Goal: Find specific page/section: Find specific page/section

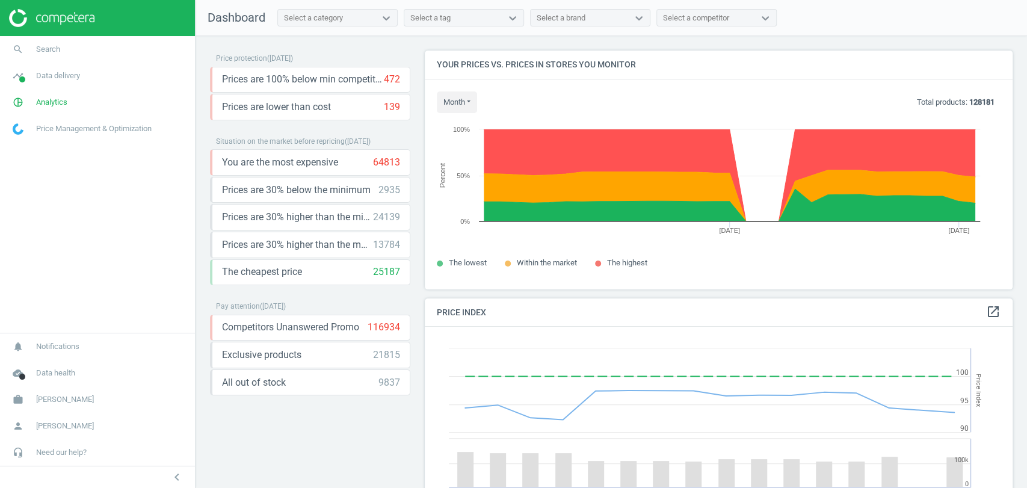
scroll to position [259, 598]
click at [69, 51] on link "search Search" at bounding box center [97, 49] width 195 height 26
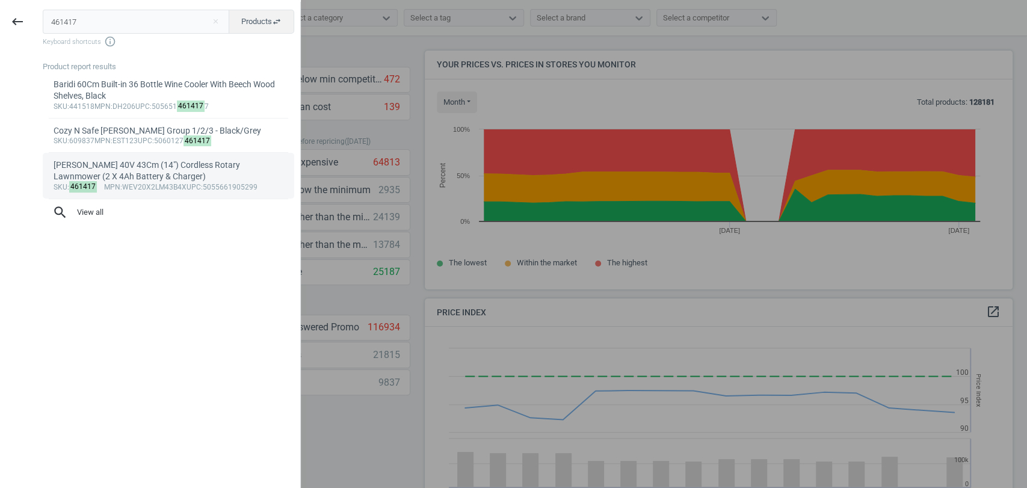
type input "461417"
click at [147, 180] on div "Webb 40V 43Cm (14") Cordless Rotary Lawnmower (2 X 4Ah Battery & Charger)" at bounding box center [169, 170] width 230 height 23
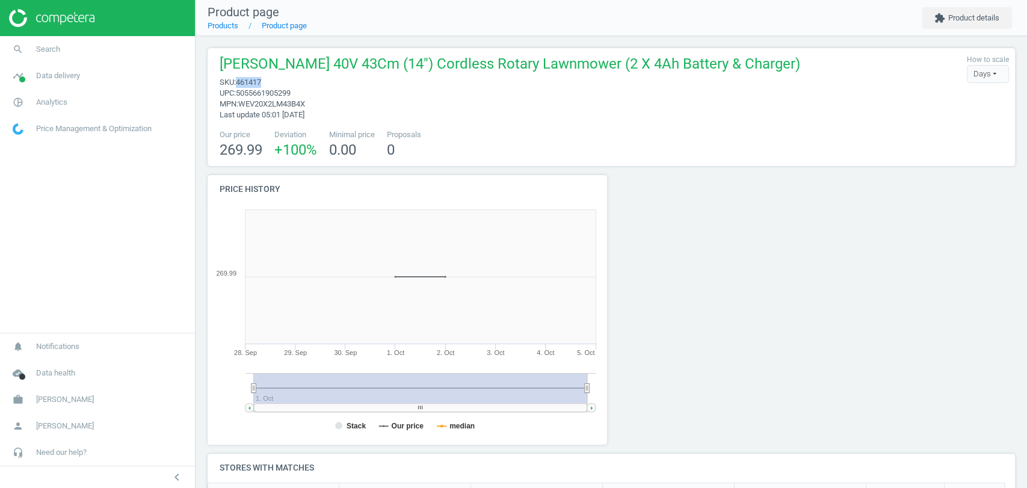
drag, startPoint x: 274, startPoint y: 79, endPoint x: 239, endPoint y: 82, distance: 35.7
click at [239, 82] on span "sku : 461417" at bounding box center [509, 82] width 580 height 11
copy span "461417"
click at [66, 102] on span "Analytics" at bounding box center [51, 102] width 31 height 11
click at [32, 141] on span "Products" at bounding box center [27, 146] width 28 height 10
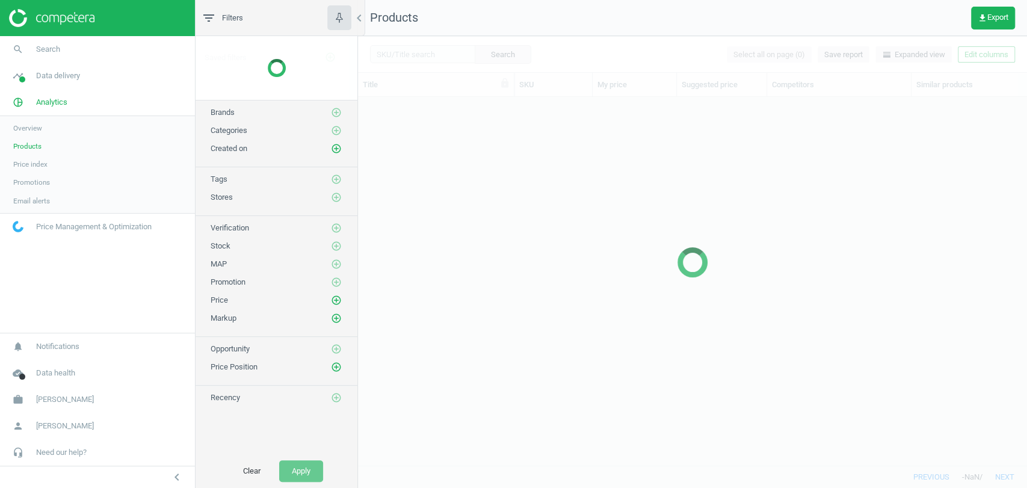
scroll to position [347, 658]
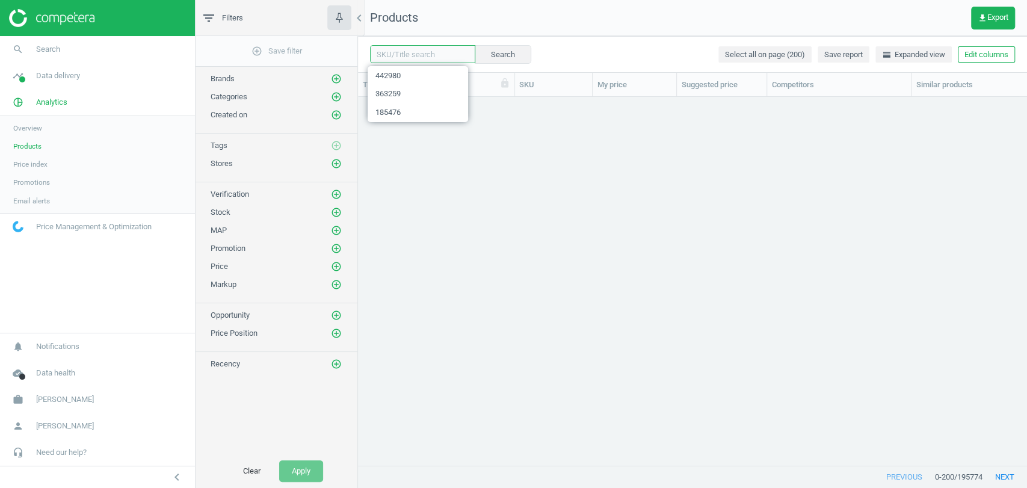
click at [441, 49] on input "text" at bounding box center [422, 54] width 105 height 18
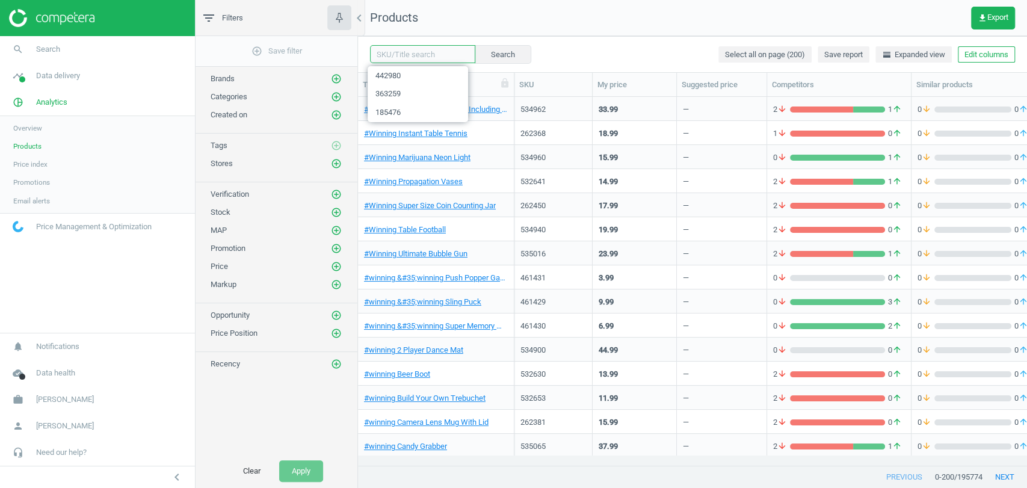
paste input "461417"
click at [474, 51] on button "Search" at bounding box center [502, 54] width 57 height 18
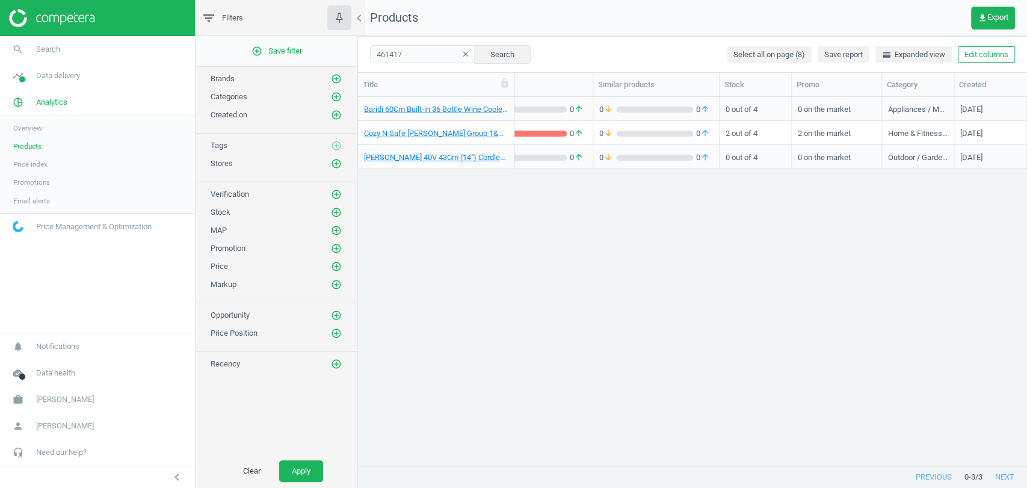
scroll to position [0, 327]
drag, startPoint x: 944, startPoint y: 90, endPoint x: 983, endPoint y: 90, distance: 39.1
click at [983, 90] on div at bounding box center [983, 84] width 12 height 23
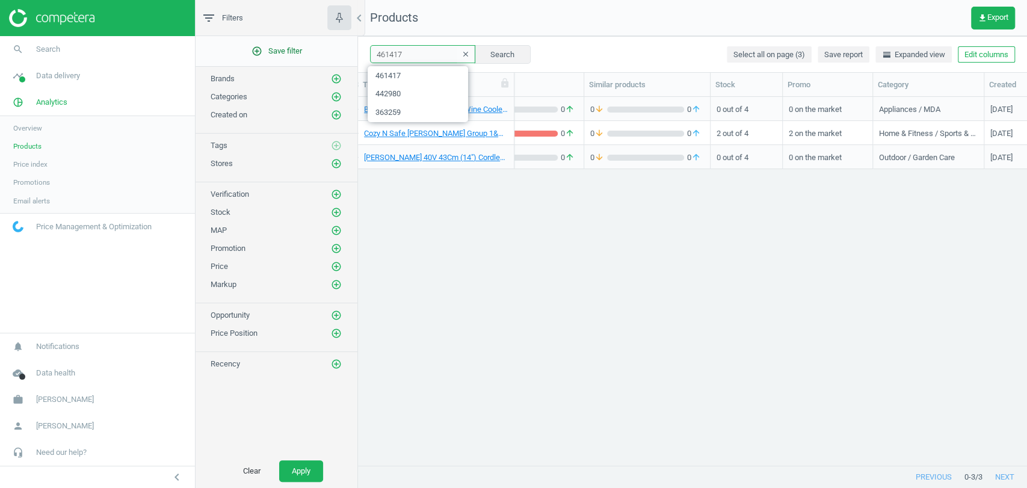
drag, startPoint x: 404, startPoint y: 54, endPoint x: 352, endPoint y: 55, distance: 51.1
click at [352, 55] on div "filter_list Filters chevron_left add_circle_outline Save filter Brands add_circ…" at bounding box center [610, 244] width 831 height 488
paste input "185476"
click at [481, 57] on button "Search" at bounding box center [502, 54] width 57 height 18
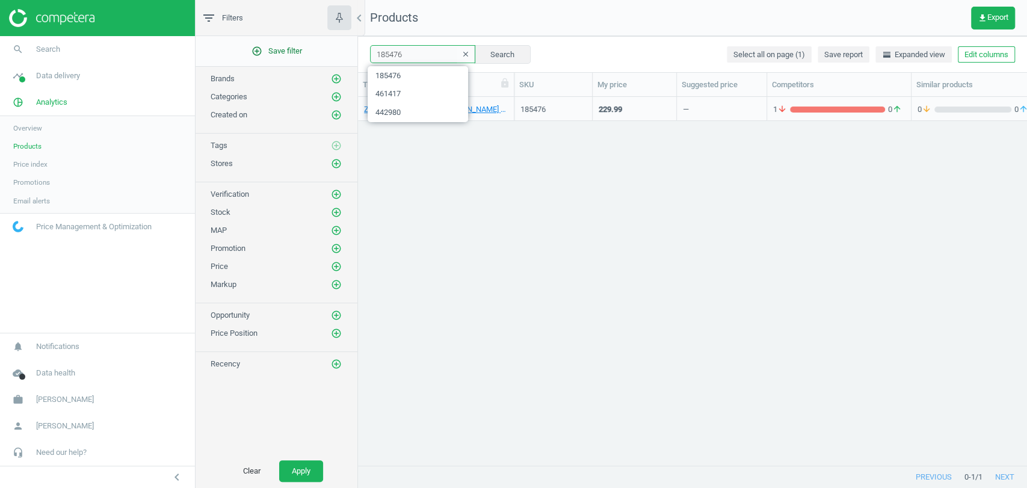
drag, startPoint x: 407, startPoint y: 45, endPoint x: 356, endPoint y: 55, distance: 51.4
click at [356, 55] on div "filter_list Filters chevron_left add_circle_outline Save filter Brands add_circ…" at bounding box center [610, 244] width 831 height 488
paste input "363259"
type input "363259"
click at [486, 52] on button "Search" at bounding box center [502, 54] width 57 height 18
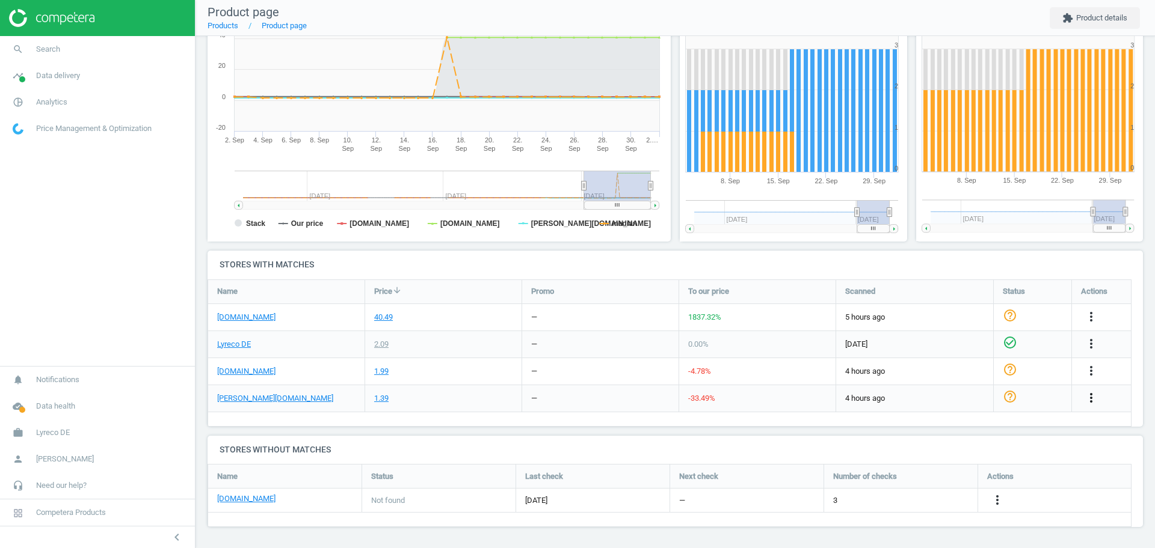
click at [1086, 397] on icon "more_vert" at bounding box center [1091, 398] width 14 height 14
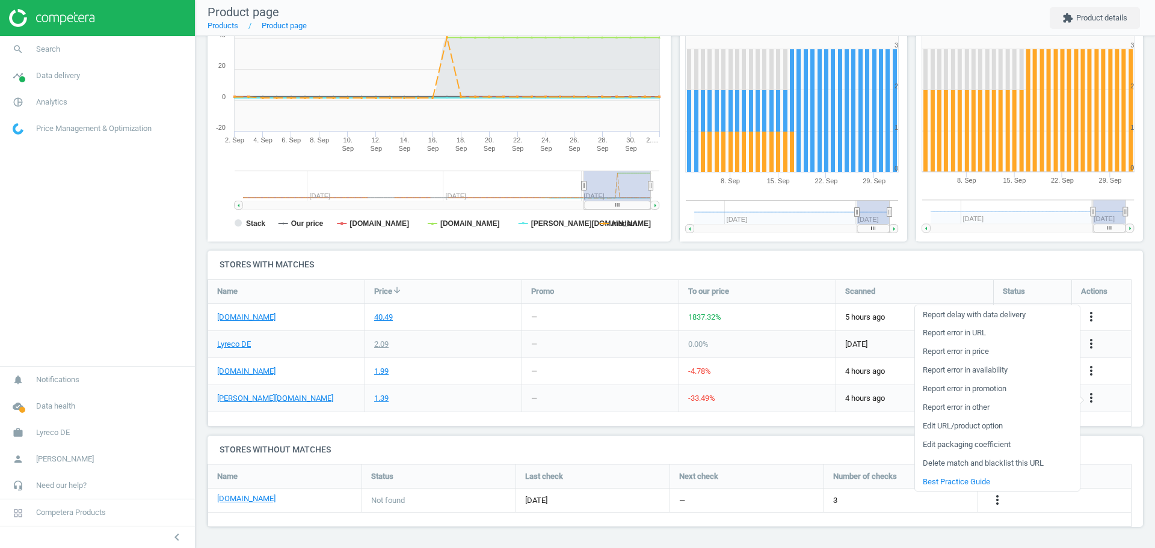
click at [1002, 425] on link "Edit URL/product option" at bounding box center [997, 426] width 165 height 19
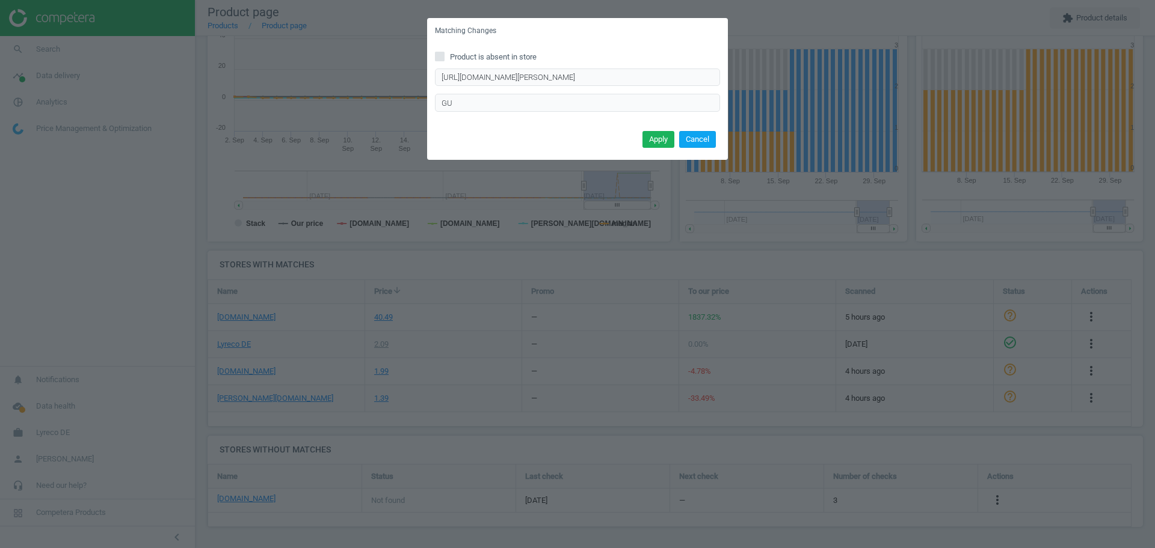
click at [695, 132] on button "Cancel" at bounding box center [697, 139] width 37 height 17
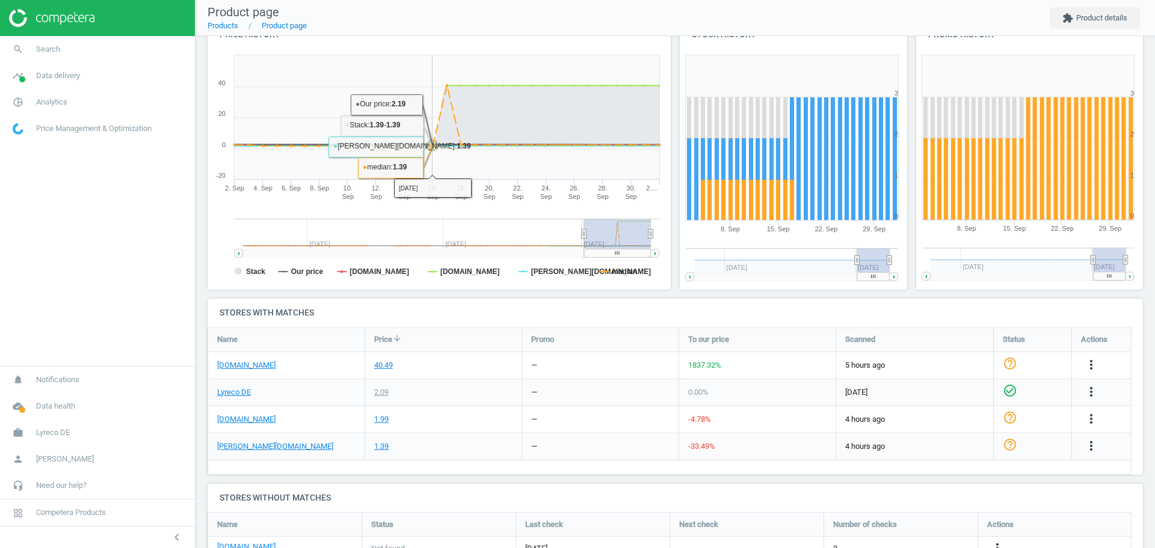
scroll to position [144, 0]
